Goal: Task Accomplishment & Management: Complete application form

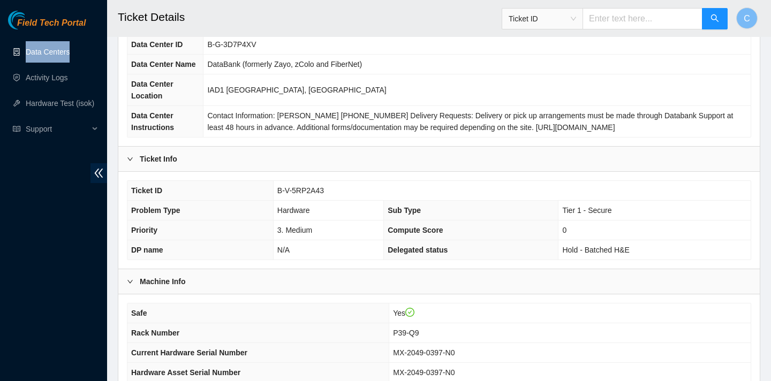
scroll to position [87, 0]
drag, startPoint x: 328, startPoint y: 189, endPoint x: 274, endPoint y: 186, distance: 54.2
click at [274, 186] on td "B-V-5RP2A43" at bounding box center [512, 190] width 478 height 20
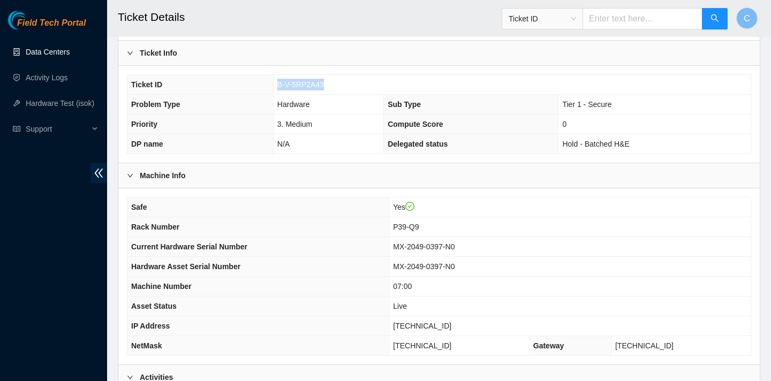
scroll to position [152, 0]
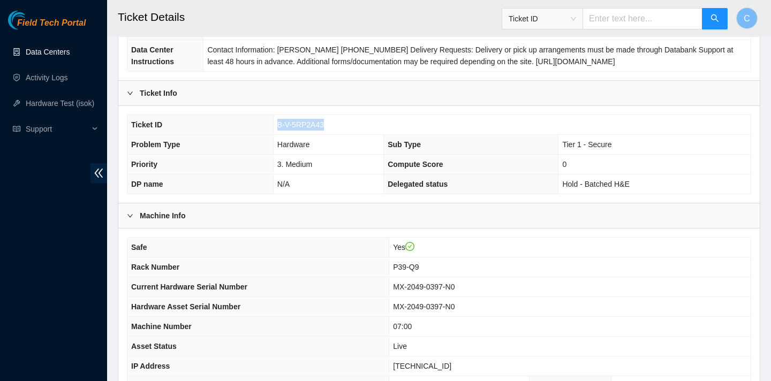
copy span "B-V-5RP2A43"
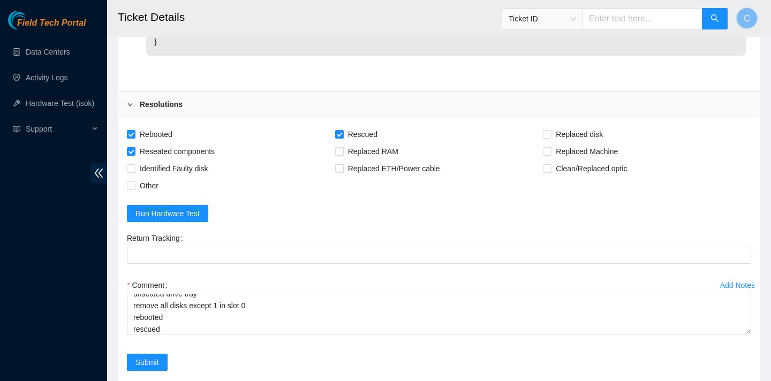
scroll to position [47, 0]
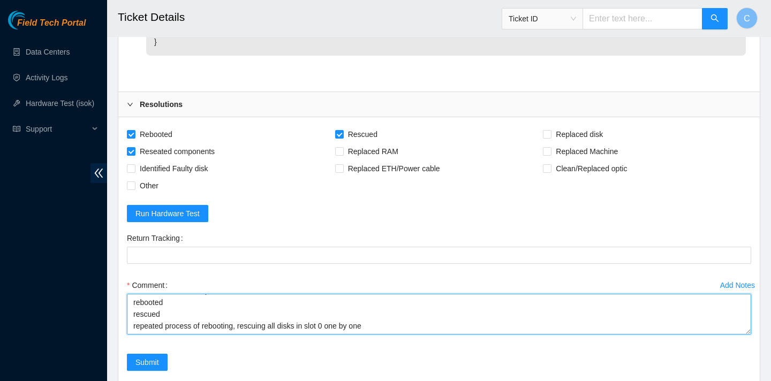
click at [373, 314] on textarea "verified sn unseated drive tray remove all disks except 1 in slot 0 rebooted re…" at bounding box center [439, 314] width 625 height 41
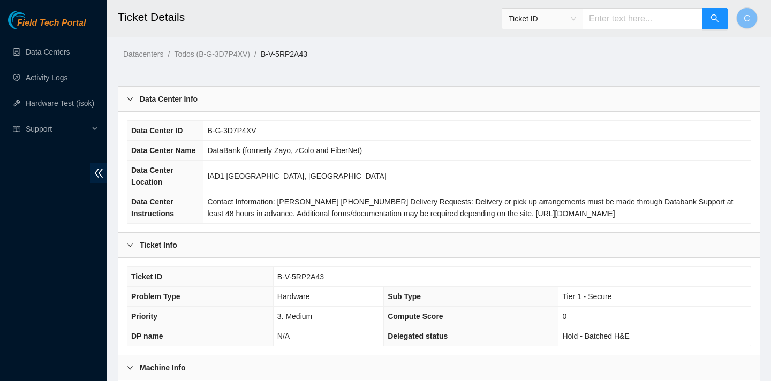
scroll to position [206, 0]
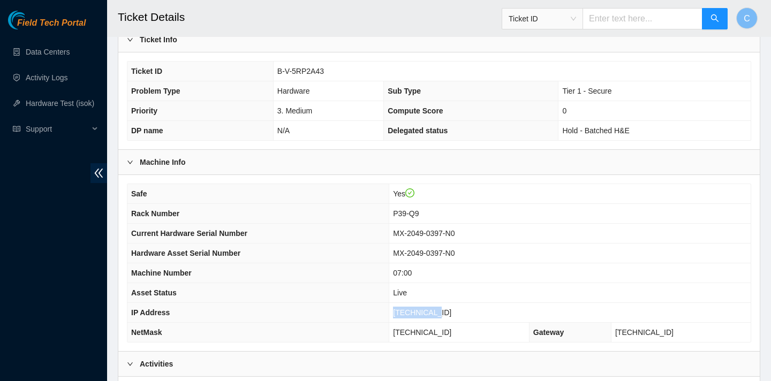
drag, startPoint x: 460, startPoint y: 312, endPoint x: 412, endPoint y: 310, distance: 48.3
click at [412, 310] on td "[TECHNICAL_ID]" at bounding box center [570, 313] width 362 height 20
copy span "[TECHNICAL_ID]"
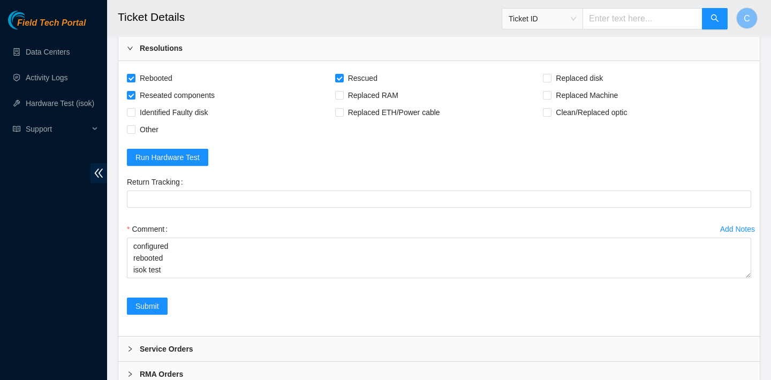
scroll to position [1147, 0]
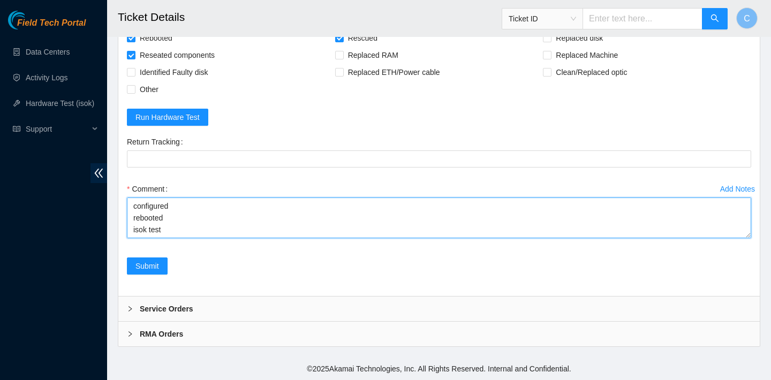
click at [164, 219] on textarea "verified sn unseated drive tray remove all disks except 1 in slot 0 rebooted re…" at bounding box center [439, 218] width 625 height 41
click at [148, 225] on textarea "verified sn unseated drive tray remove all disks except 1 in slot 0 rebooted re…" at bounding box center [439, 218] width 625 height 41
paste textarea "23.222.1.17 : failed: Permission denied N/A 23.222.1.16 : passed: ok"
click at [143, 222] on textarea "verified sn unseated drive tray remove all disks except 1 in slot 0 rebooted re…" at bounding box center [439, 218] width 625 height 41
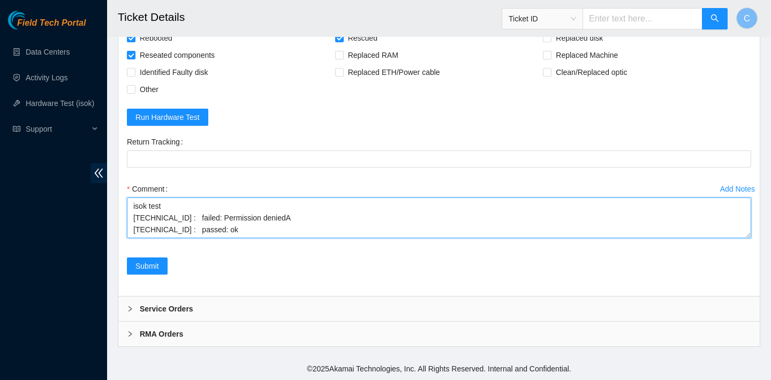
scroll to position [141, 0]
click at [283, 220] on textarea "verified sn unseated drive tray remove all disks except 1 in slot 0 rebooted re…" at bounding box center [439, 218] width 625 height 41
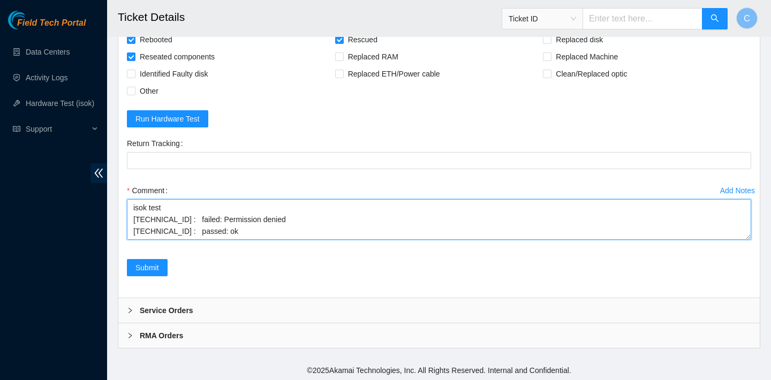
scroll to position [1147, 0]
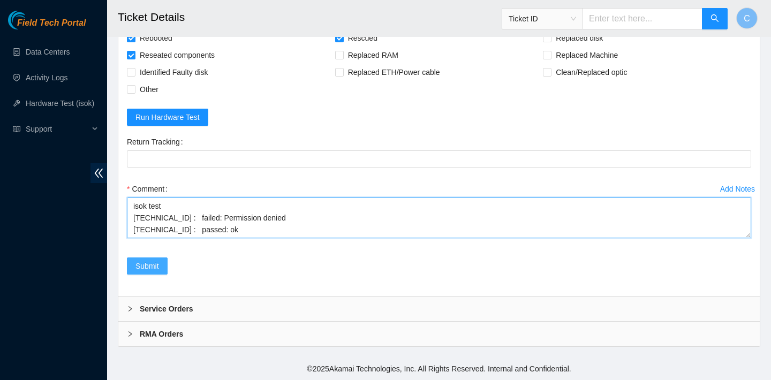
type textarea "verified sn unseated drive tray remove all disks except 1 in slot 0 rebooted re…"
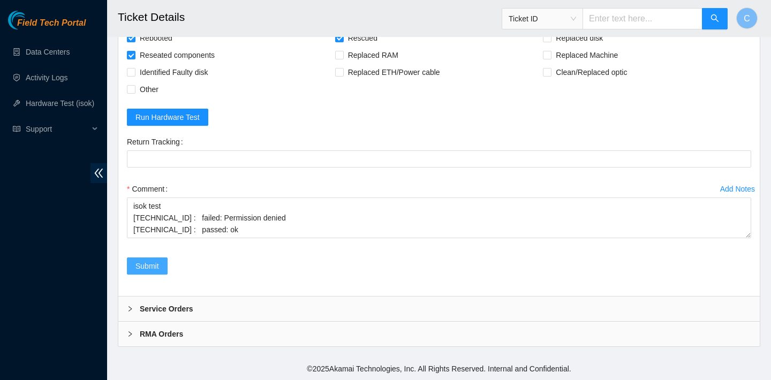
click at [145, 265] on span "Submit" at bounding box center [148, 266] width 24 height 12
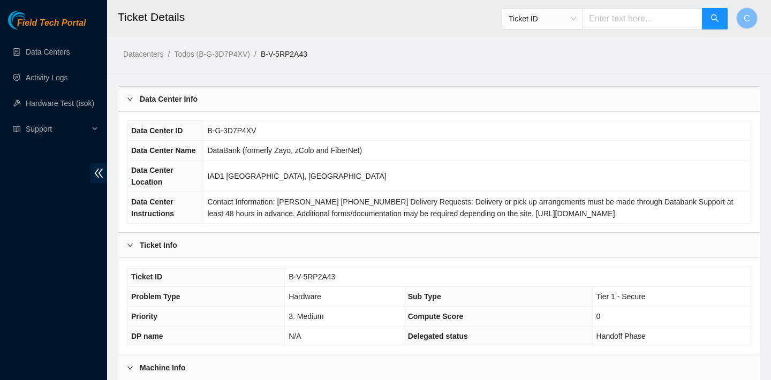
scroll to position [311, 0]
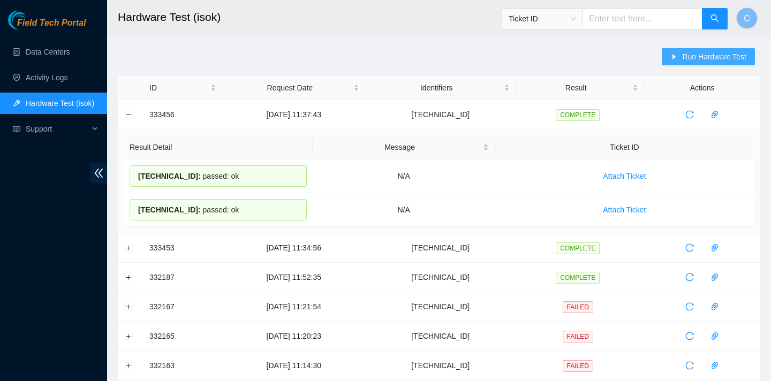
click at [732, 57] on span "Run Hardware Test" at bounding box center [715, 57] width 64 height 12
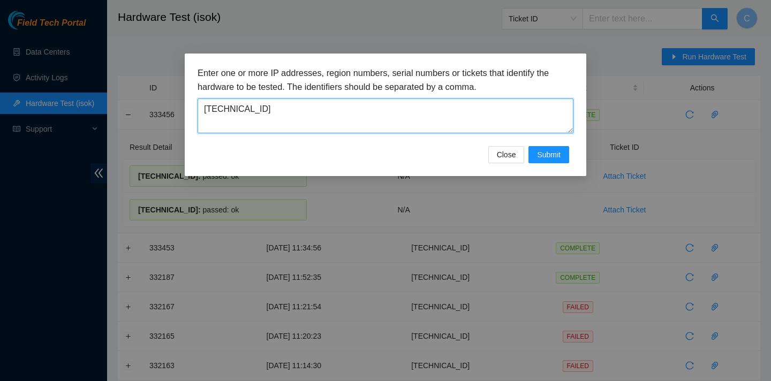
click at [356, 116] on textarea "23.205.41.152" at bounding box center [386, 116] width 376 height 35
type textarea "2"
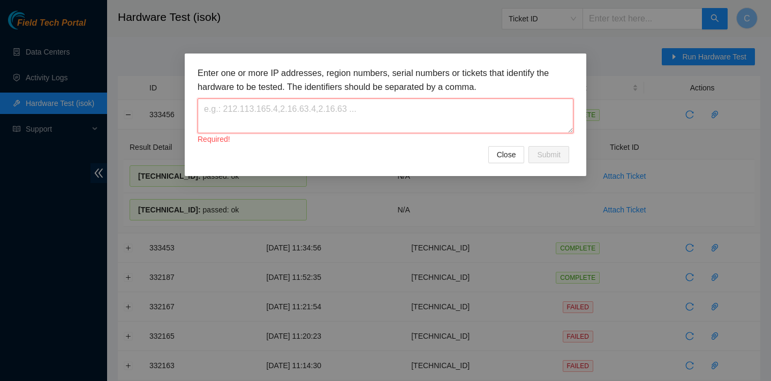
paste textarea "23.222.1.16"
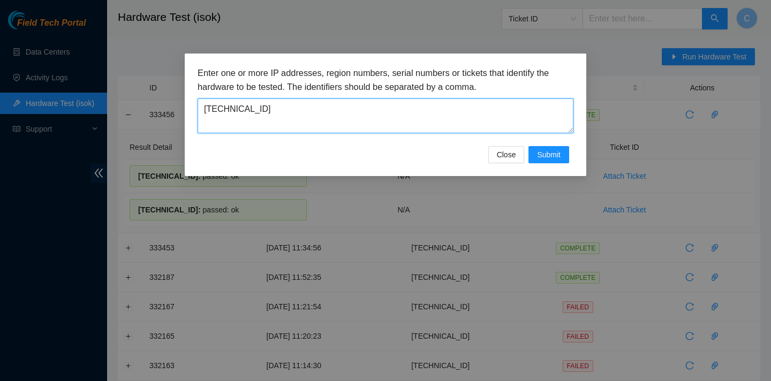
type textarea "23.222.1.16"
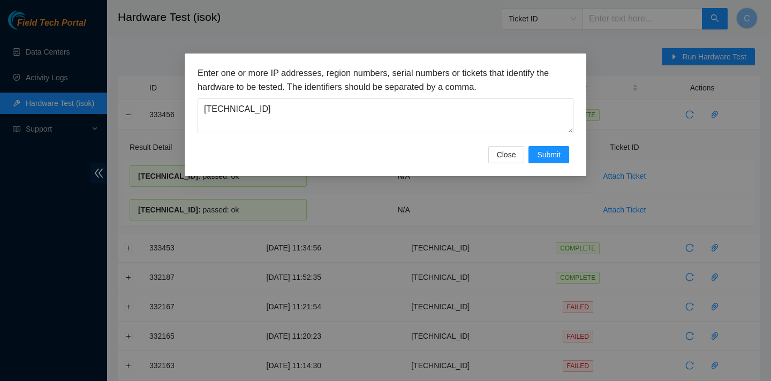
click at [550, 170] on div "Enter one or more IP addresses, region numbers, serial numbers or tickets that …" at bounding box center [386, 115] width 402 height 123
click at [550, 158] on span "Submit" at bounding box center [549, 155] width 24 height 12
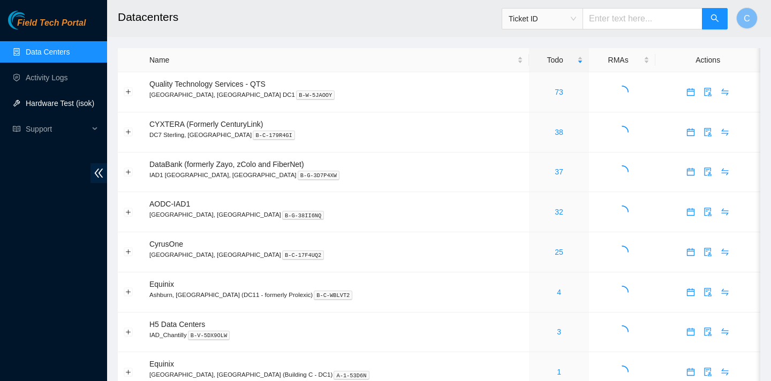
click at [49, 103] on link "Hardware Test (isok)" at bounding box center [60, 103] width 69 height 9
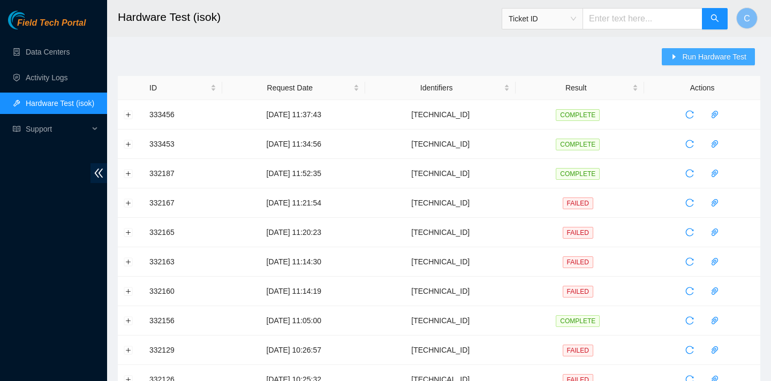
click at [673, 61] on span "caret-right" at bounding box center [675, 57] width 8 height 9
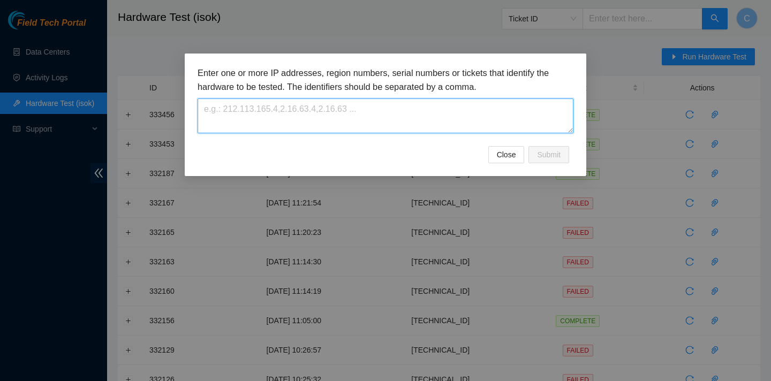
click at [364, 108] on textarea at bounding box center [386, 116] width 376 height 35
paste textarea "[TECHNICAL_ID]"
type textarea "[TECHNICAL_ID]"
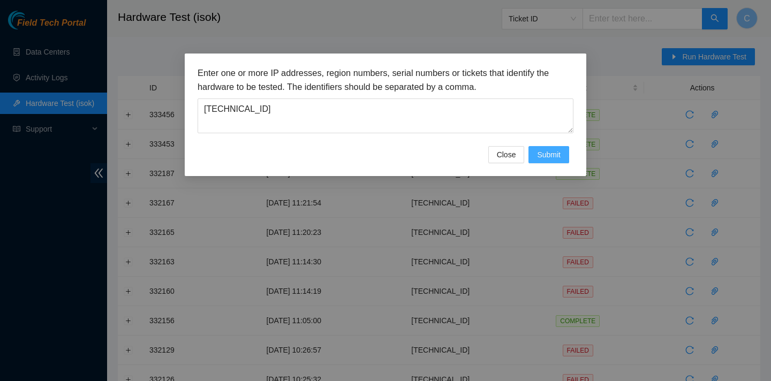
click at [548, 162] on button "Submit" at bounding box center [549, 154] width 41 height 17
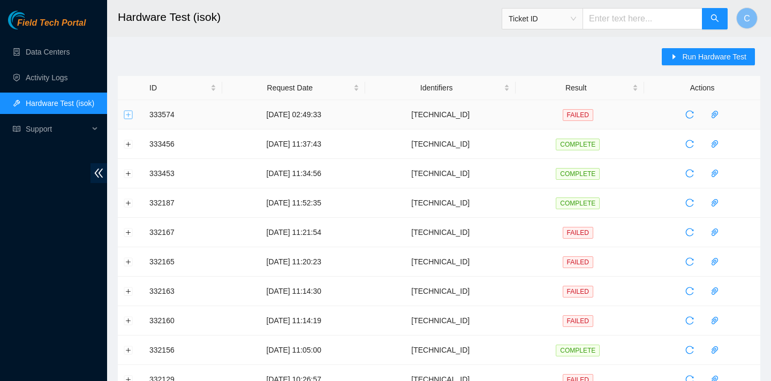
click at [128, 113] on button "Expand row" at bounding box center [128, 114] width 9 height 9
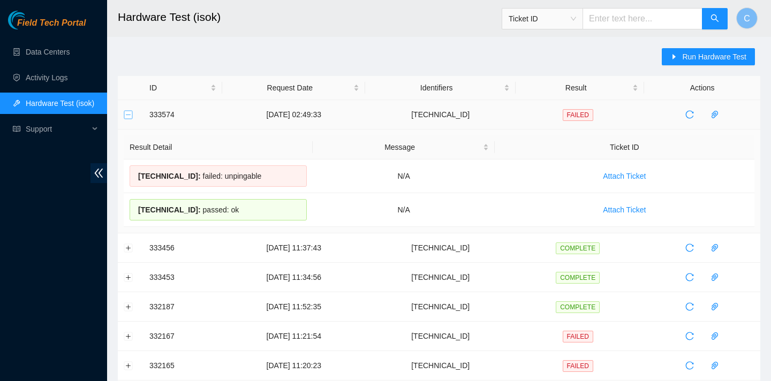
click at [128, 113] on button "Collapse row" at bounding box center [128, 114] width 9 height 9
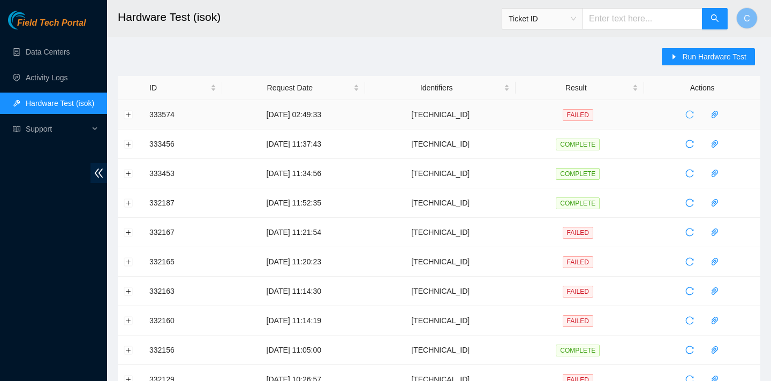
click at [692, 114] on icon "reload" at bounding box center [690, 114] width 9 height 9
click at [125, 113] on button "Expand row" at bounding box center [128, 114] width 9 height 9
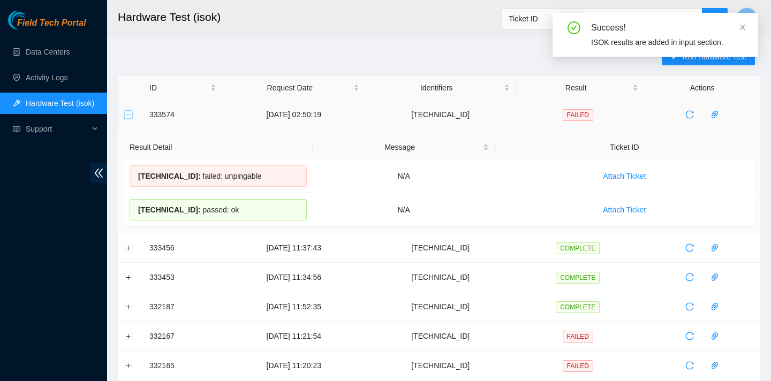
click at [127, 114] on button "Collapse row" at bounding box center [128, 114] width 9 height 9
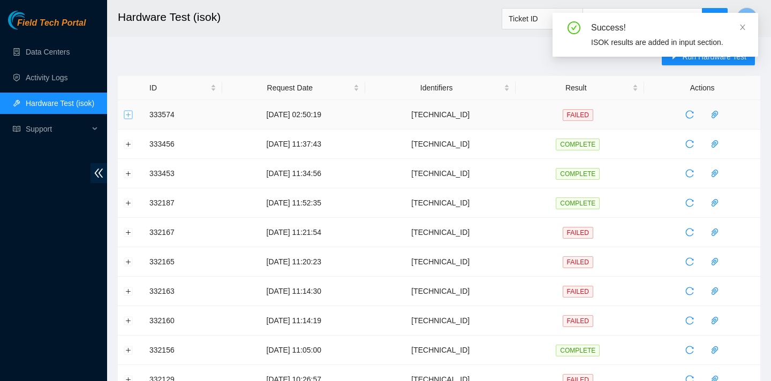
click at [127, 114] on button "Expand row" at bounding box center [128, 114] width 9 height 9
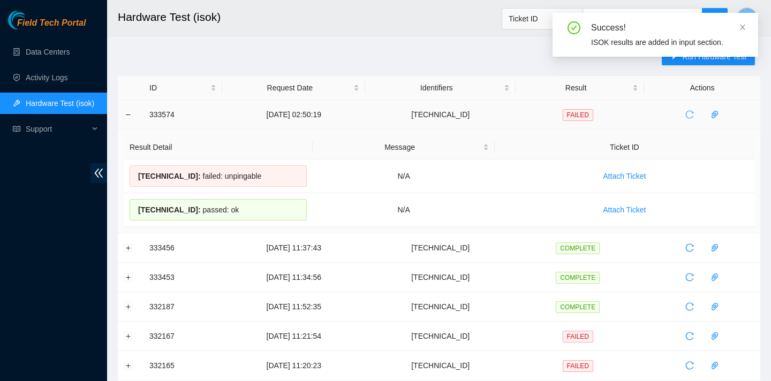
click at [693, 114] on icon "reload" at bounding box center [690, 114] width 9 height 9
click at [693, 111] on icon "reload" at bounding box center [690, 114] width 9 height 9
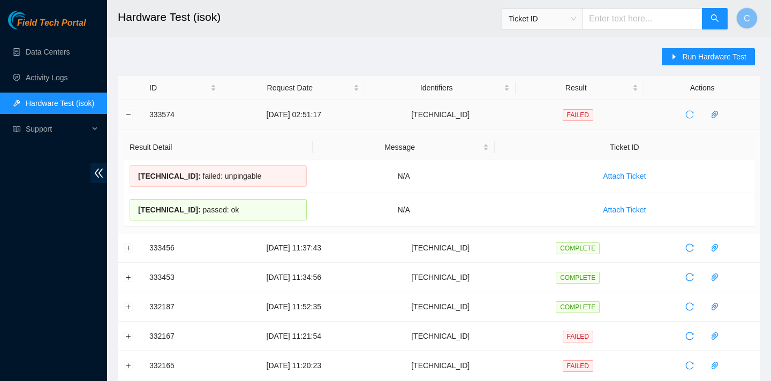
click at [698, 111] on span "reload" at bounding box center [690, 114] width 16 height 9
click at [685, 57] on span "Run Hardware Test" at bounding box center [715, 57] width 64 height 12
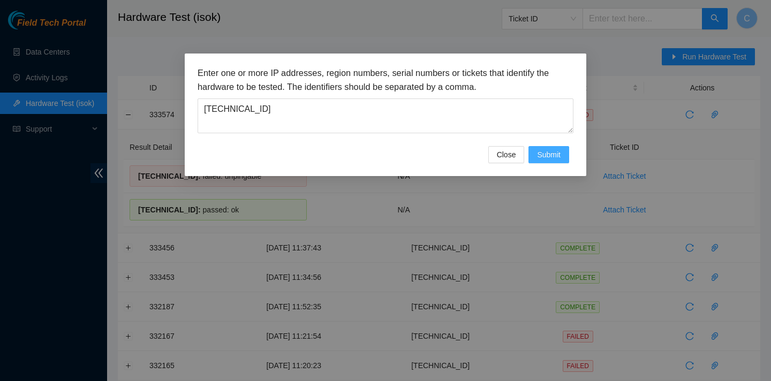
click at [548, 160] on span "Submit" at bounding box center [549, 155] width 24 height 12
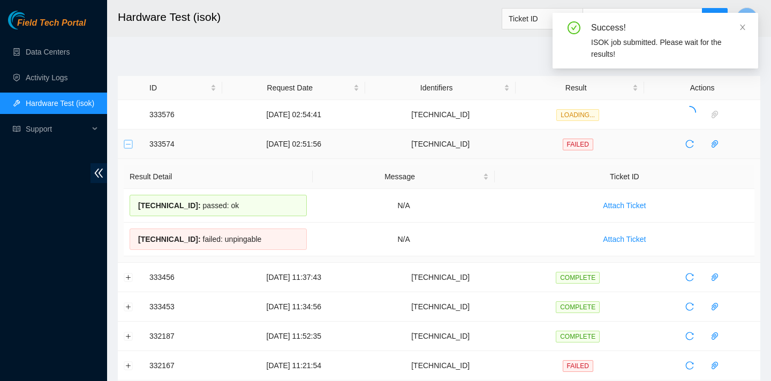
click at [129, 141] on button "Collapse row" at bounding box center [128, 144] width 9 height 9
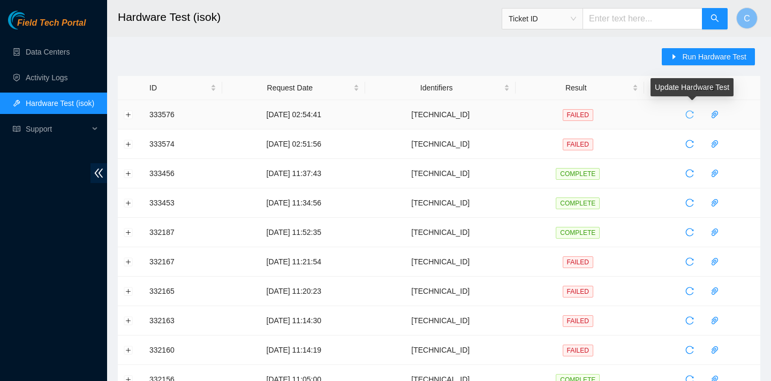
click at [686, 109] on button "button" at bounding box center [689, 114] width 17 height 17
click at [133, 114] on td at bounding box center [131, 114] width 26 height 29
click at [130, 114] on button "Expand row" at bounding box center [128, 114] width 9 height 9
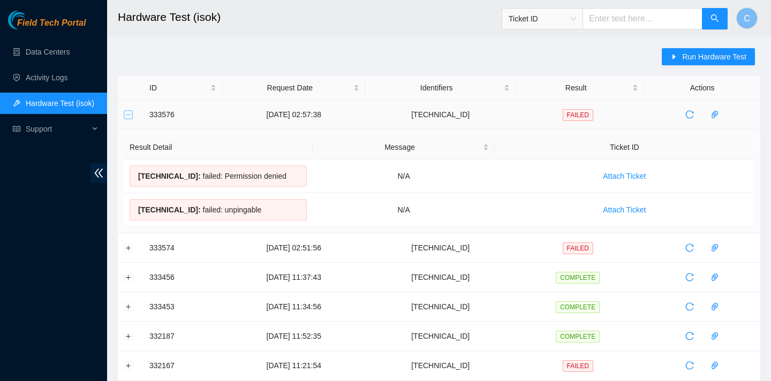
click at [130, 114] on button "Collapse row" at bounding box center [128, 114] width 9 height 9
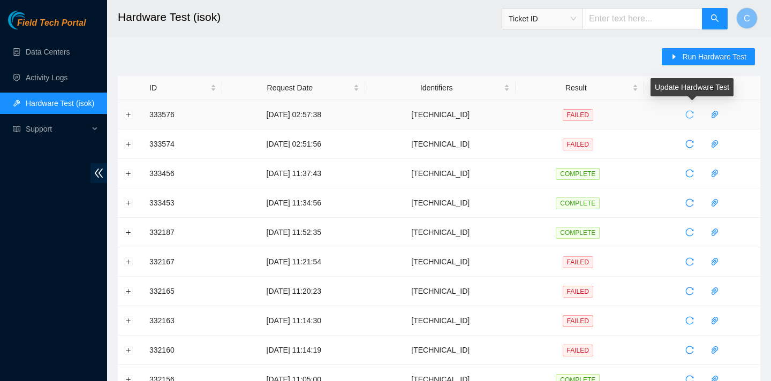
click at [698, 110] on span "reload" at bounding box center [690, 114] width 16 height 9
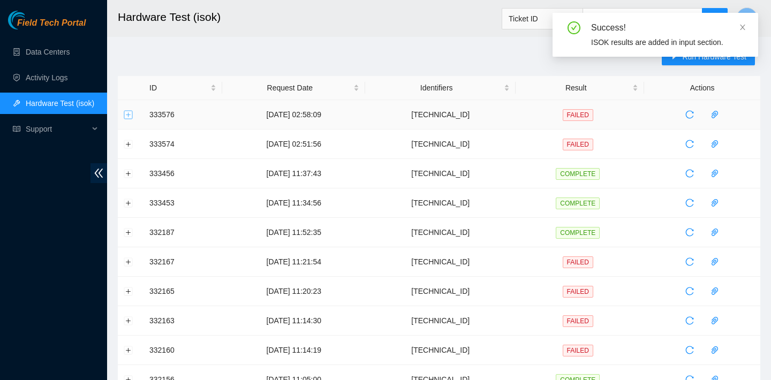
click at [129, 118] on button "Expand row" at bounding box center [128, 114] width 9 height 9
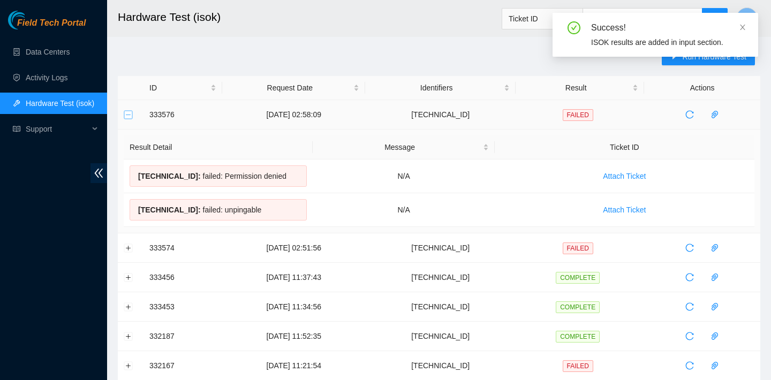
click at [129, 118] on button "Collapse row" at bounding box center [128, 114] width 9 height 9
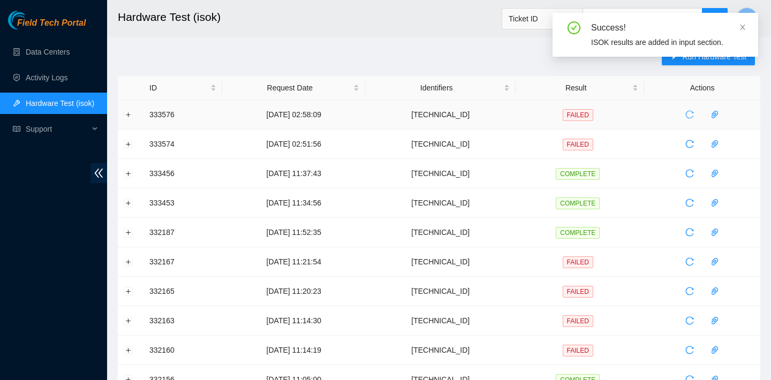
click at [694, 114] on icon "reload" at bounding box center [690, 114] width 9 height 9
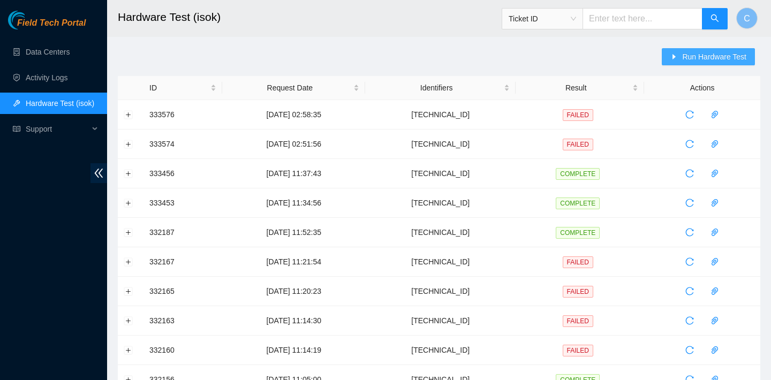
click at [708, 55] on span "Run Hardware Test" at bounding box center [715, 57] width 64 height 12
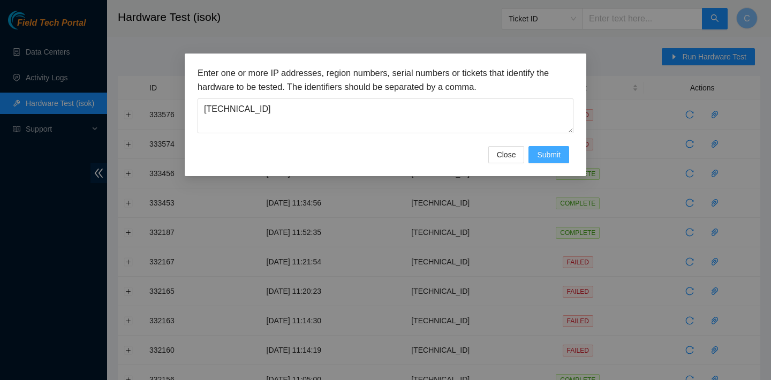
click at [551, 151] on span "Submit" at bounding box center [549, 155] width 24 height 12
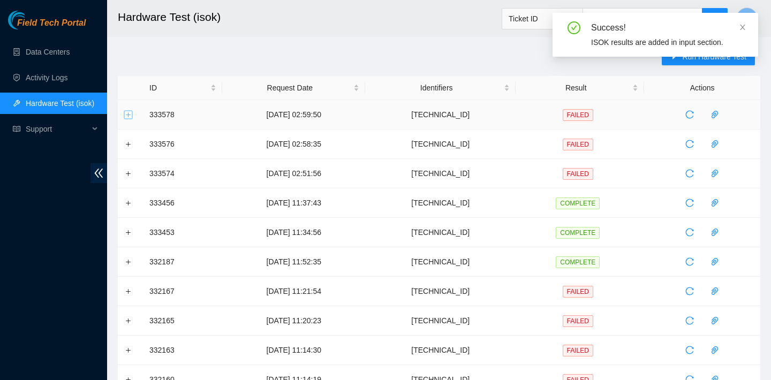
click at [126, 113] on button "Expand row" at bounding box center [128, 114] width 9 height 9
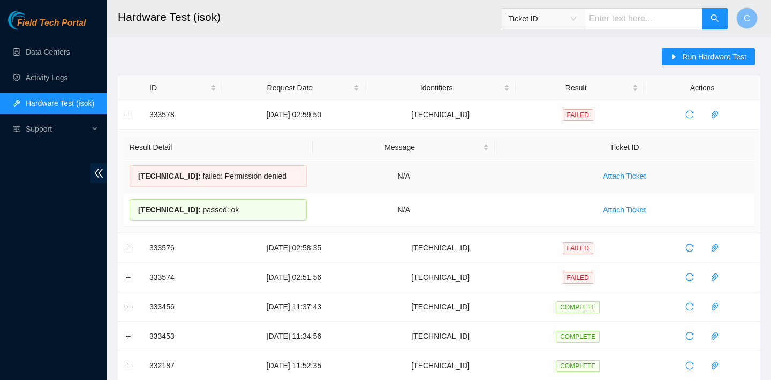
drag, startPoint x: 287, startPoint y: 174, endPoint x: 233, endPoint y: 170, distance: 54.2
click at [233, 170] on div "23.222.1.17 : failed: Permission denied" at bounding box center [218, 176] width 177 height 21
click at [235, 138] on th "Result Detail" at bounding box center [218, 148] width 189 height 24
click at [139, 176] on span "23.222.1.17 :" at bounding box center [169, 176] width 63 height 9
drag, startPoint x: 139, startPoint y: 176, endPoint x: 249, endPoint y: 205, distance: 113.7
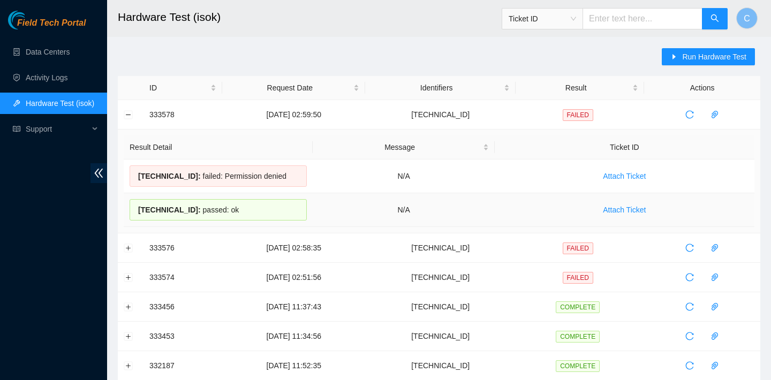
click at [249, 205] on tbody "23.222.1.17 : failed: Permission denied N/A Attach Ticket 23.222.1.16 : passed:…" at bounding box center [439, 194] width 631 height 68
copy tbody "23.222.1.17 : failed: Permission denied N/A Attach Ticket 23.222.1.16 : passed:…"
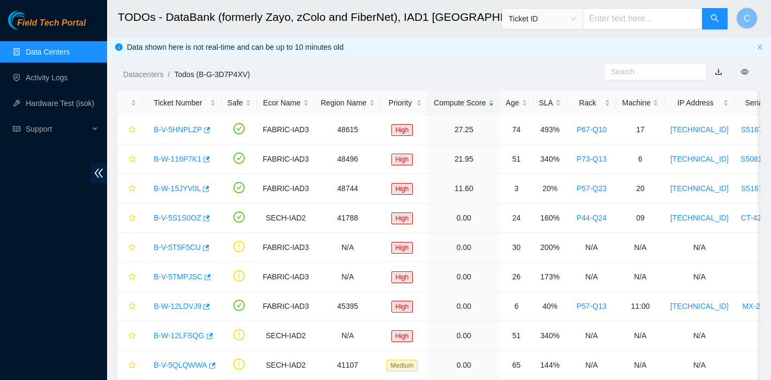
scroll to position [104, 0]
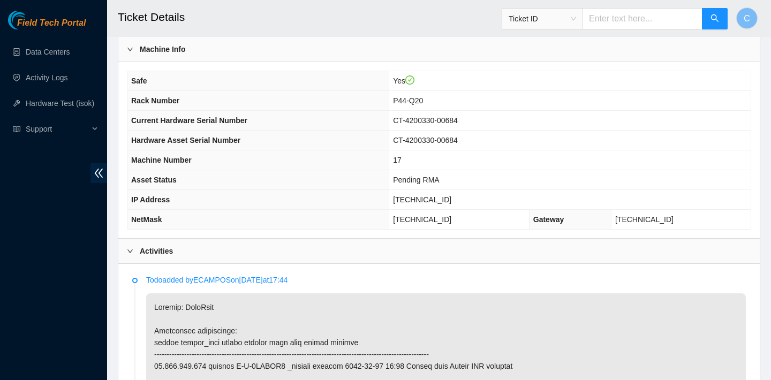
scroll to position [317, 0]
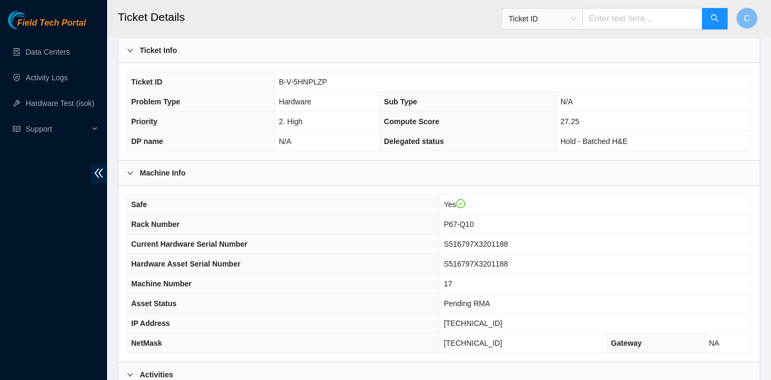
scroll to position [197, 0]
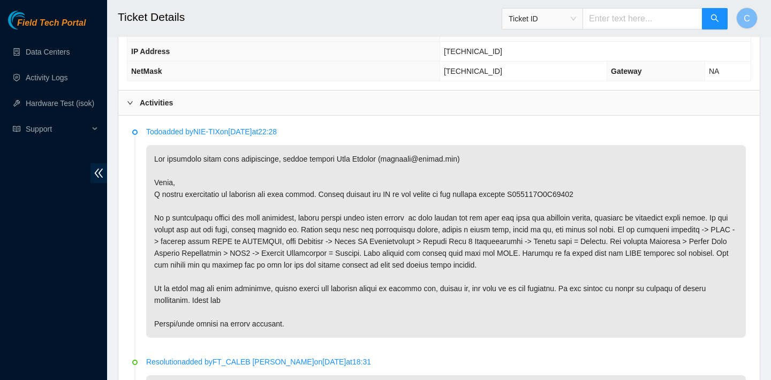
scroll to position [548, 0]
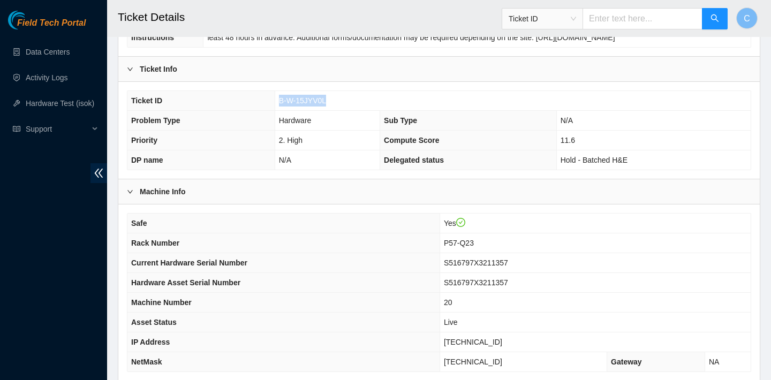
scroll to position [170, 0]
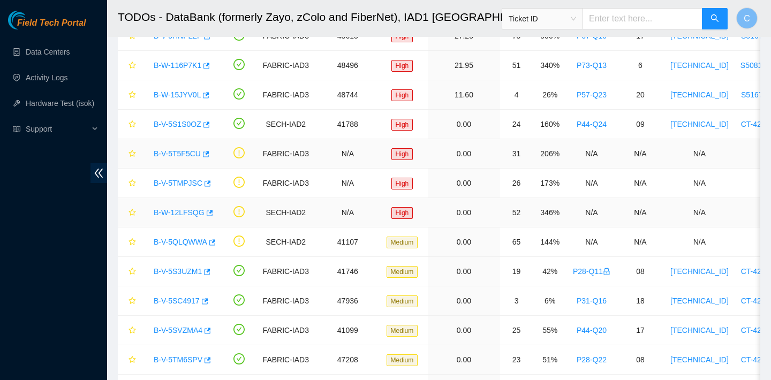
scroll to position [93, 0]
